Goal: Task Accomplishment & Management: Complete application form

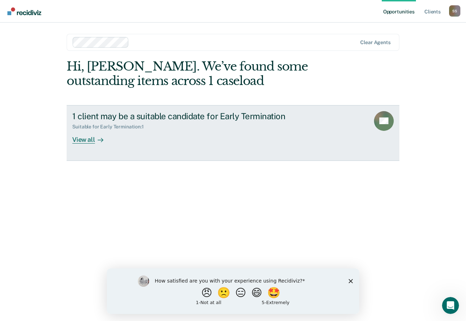
click at [86, 140] on div "View all" at bounding box center [92, 137] width 40 height 14
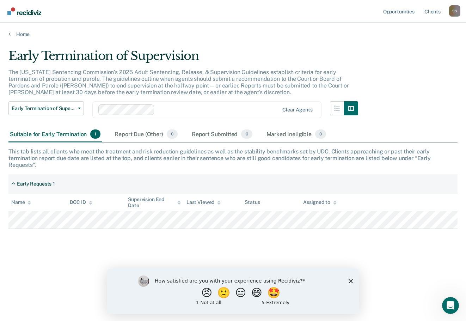
click at [352, 281] on polygon "Close survey" at bounding box center [351, 281] width 4 height 4
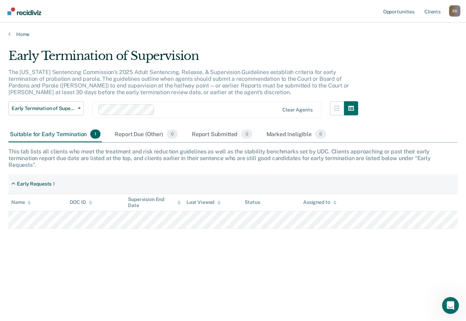
click at [374, 266] on div "Early Termination of Supervision The [US_STATE] Sentencing Commission’s 2025 Ad…" at bounding box center [232, 170] width 449 height 242
click at [417, 95] on div "Early Termination of Supervision The [US_STATE] Sentencing Commission’s 2025 Ad…" at bounding box center [232, 158] width 449 height 219
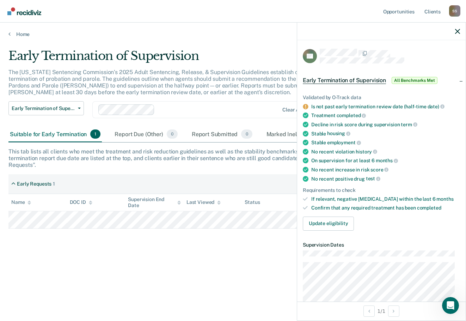
click at [220, 89] on div "The [US_STATE] Sentencing Commission’s 2025 Adult Sentencing, Release, & Superv…" at bounding box center [183, 85] width 350 height 33
click at [341, 220] on button "Update eligibility" at bounding box center [328, 224] width 51 height 14
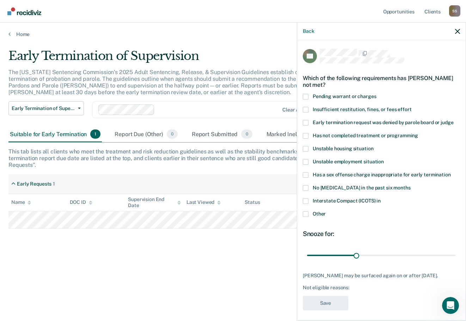
click at [306, 214] on span at bounding box center [306, 214] width 6 height 6
click at [326, 211] on input "Other" at bounding box center [326, 211] width 0 height 0
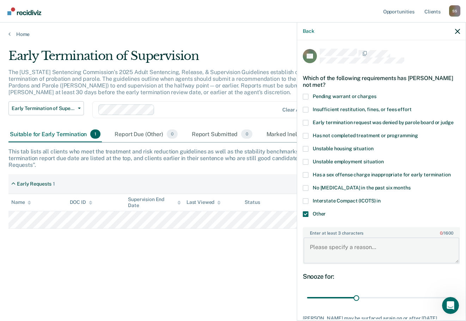
click at [324, 248] on textarea "Enter at least 3 characters 0 / 1600" at bounding box center [382, 250] width 156 height 26
click at [383, 245] on textarea "ERD scheduled for" at bounding box center [382, 250] width 156 height 26
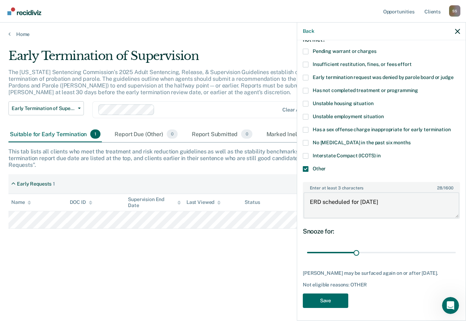
scroll to position [46, 0]
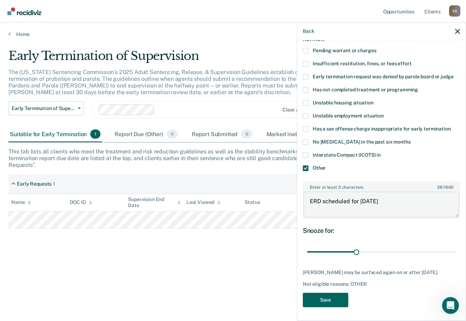
type textarea "ERD scheduled for [DATE]"
click at [334, 301] on button "Save" at bounding box center [325, 300] width 45 height 14
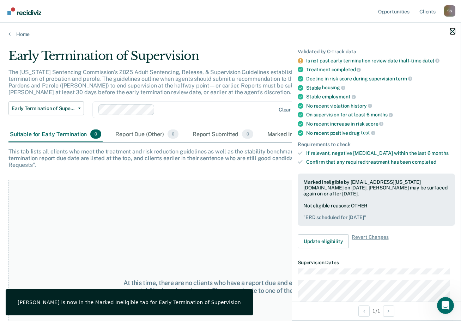
click at [452, 31] on icon "button" at bounding box center [452, 31] width 5 height 5
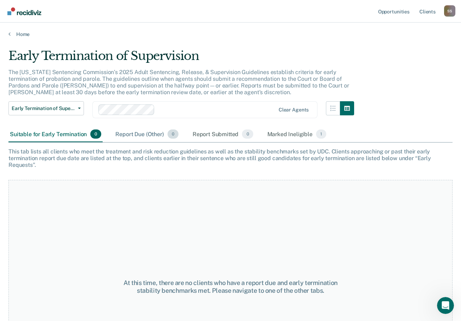
click at [145, 134] on div "Report Due (Other) 0" at bounding box center [147, 135] width 66 height 16
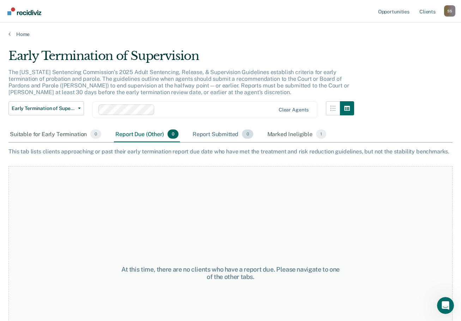
click at [212, 132] on div "Report Submitted 0" at bounding box center [222, 135] width 63 height 16
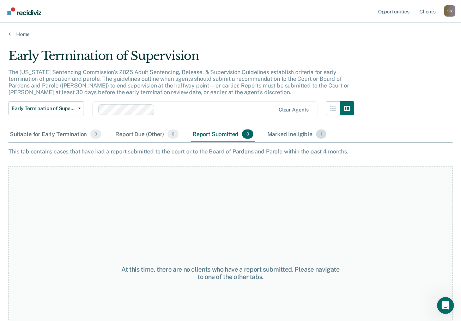
click at [292, 133] on div "Marked Ineligible 1" at bounding box center [297, 135] width 62 height 16
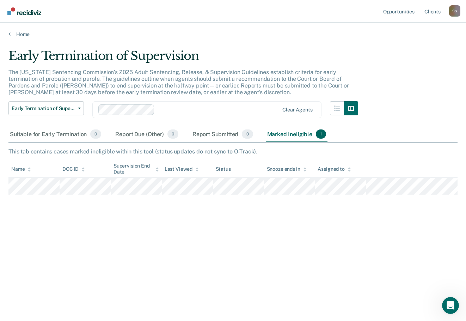
click at [304, 169] on icon at bounding box center [305, 169] width 4 height 5
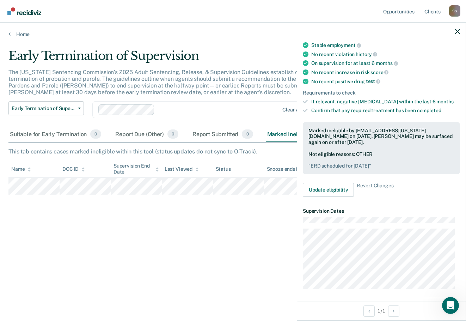
scroll to position [0, 0]
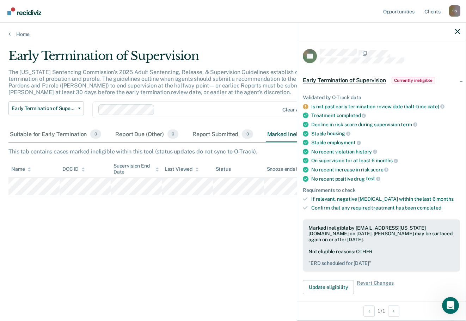
click at [234, 86] on p "The [US_STATE] Sentencing Commission’s 2025 Adult Sentencing, Release, & Superv…" at bounding box center [178, 82] width 341 height 27
click at [240, 93] on div "The [US_STATE] Sentencing Commission’s 2025 Adult Sentencing, Release, & Superv…" at bounding box center [183, 85] width 350 height 33
drag, startPoint x: 237, startPoint y: 93, endPoint x: 280, endPoint y: 84, distance: 44.0
click at [237, 93] on div "The [US_STATE] Sentencing Commission’s 2025 Adult Sentencing, Release, & Superv…" at bounding box center [183, 85] width 350 height 33
drag, startPoint x: 236, startPoint y: 86, endPoint x: 239, endPoint y: 84, distance: 3.8
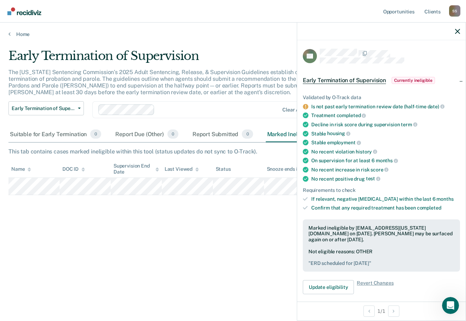
click at [237, 85] on p "The [US_STATE] Sentencing Commission’s 2025 Adult Sentencing, Release, & Superv…" at bounding box center [178, 82] width 341 height 27
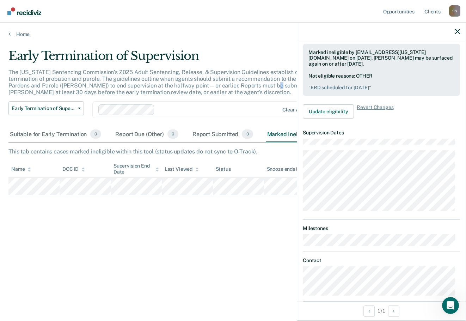
scroll to position [176, 0]
click at [253, 247] on div "Early Termination of Supervision The [US_STATE] Sentencing Commission’s 2025 Ad…" at bounding box center [232, 158] width 449 height 219
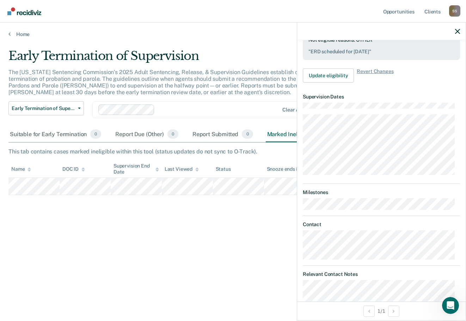
drag, startPoint x: 220, startPoint y: 223, endPoint x: 223, endPoint y: 216, distance: 7.7
click at [220, 222] on div "Early Termination of Supervision The [US_STATE] Sentencing Commission’s 2025 Ad…" at bounding box center [232, 158] width 449 height 219
click at [455, 30] on div at bounding box center [381, 32] width 169 height 18
click at [457, 28] on div at bounding box center [381, 32] width 169 height 18
click at [457, 33] on icon "button" at bounding box center [457, 31] width 5 height 5
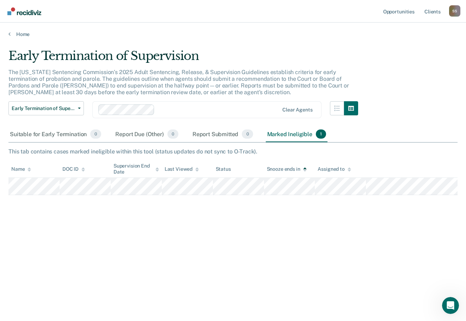
click at [305, 171] on icon at bounding box center [305, 171] width 4 height 2
click at [305, 169] on icon at bounding box center [305, 169] width 4 height 5
click at [80, 106] on button "Early Termination of Supervision" at bounding box center [45, 108] width 75 height 14
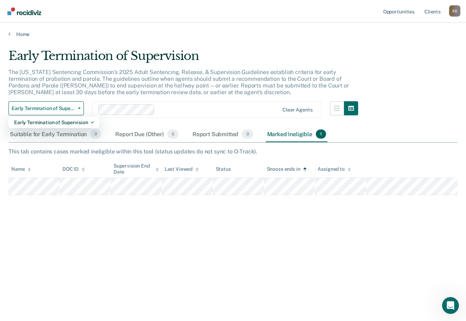
click at [217, 91] on div "The [US_STATE] Sentencing Commission’s 2025 Adult Sentencing, Release, & Superv…" at bounding box center [183, 85] width 350 height 33
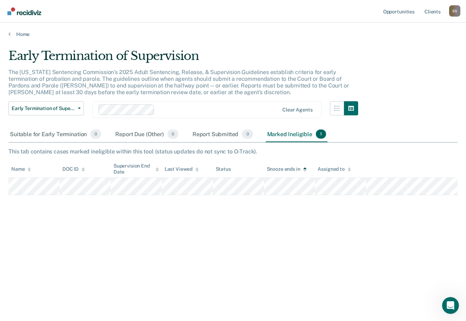
click at [294, 134] on div "Marked Ineligible 1" at bounding box center [297, 135] width 62 height 16
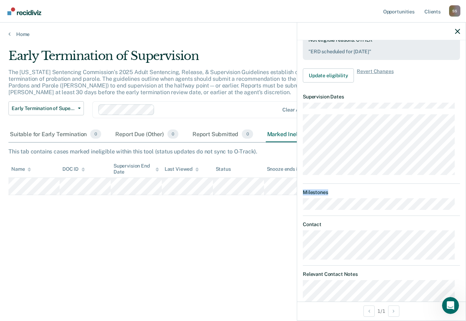
click at [336, 210] on article "EG Early Termination of Supervision Currently ineligible Validated by O-Track d…" at bounding box center [381, 136] width 157 height 599
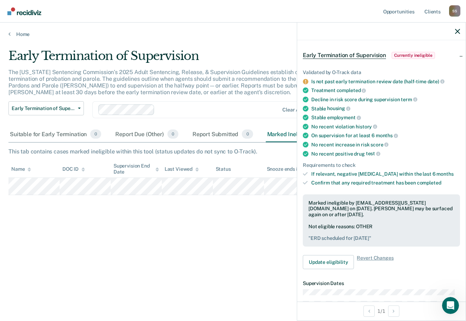
scroll to position [0, 0]
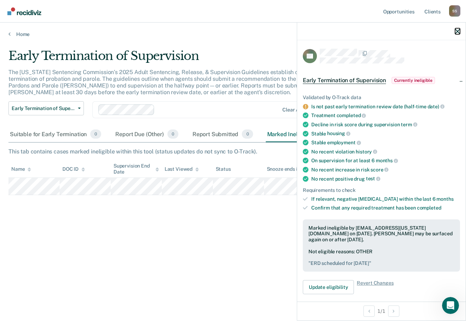
click at [458, 30] on icon "button" at bounding box center [457, 31] width 5 height 5
